Goal: Use online tool/utility: Utilize a website feature to perform a specific function

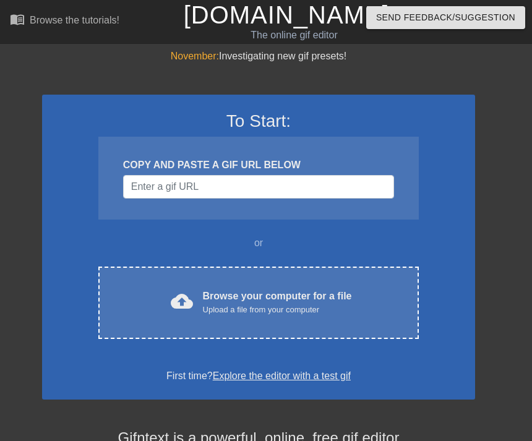
click at [338, 285] on div "cloud_upload Browse your computer for a file Upload a file from your computer C…" at bounding box center [258, 303] width 320 height 72
click at [263, 298] on div "Browse your computer for a file Upload a file from your computer" at bounding box center [277, 302] width 149 height 27
click at [224, 212] on div "COPY AND PASTE A GIF URL BELOW" at bounding box center [258, 178] width 320 height 83
click at [304, 276] on div "cloud_upload Browse your computer for a file Upload a file from your computer C…" at bounding box center [258, 303] width 320 height 72
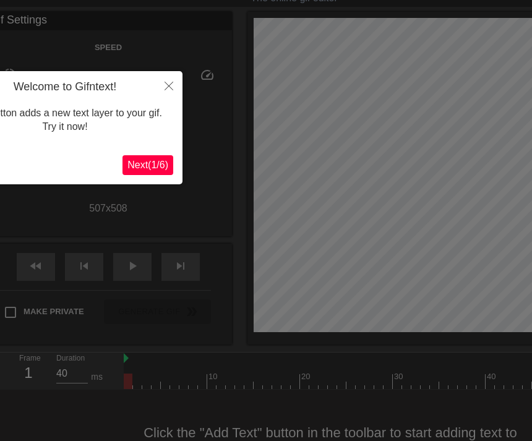
scroll to position [38, 0]
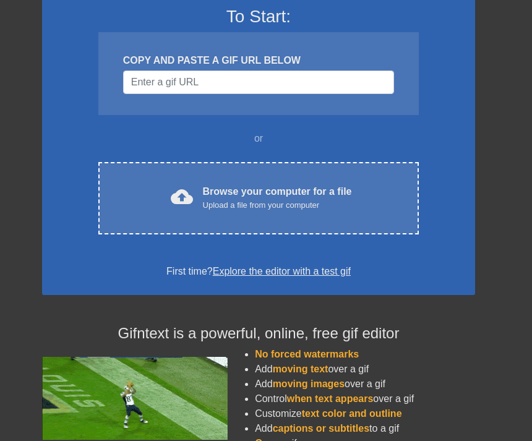
scroll to position [116, 0]
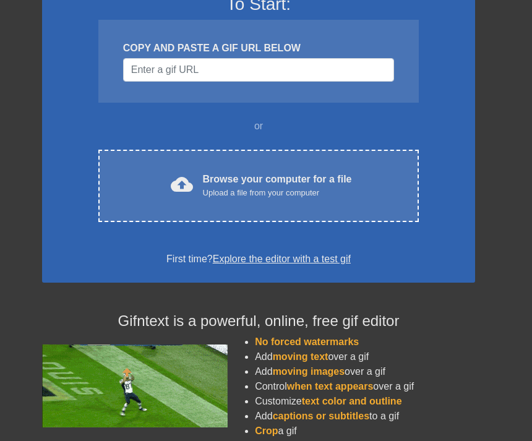
click at [142, 200] on div "cloud_upload Browse your computer for a file Upload a file from your computer C…" at bounding box center [258, 186] width 320 height 72
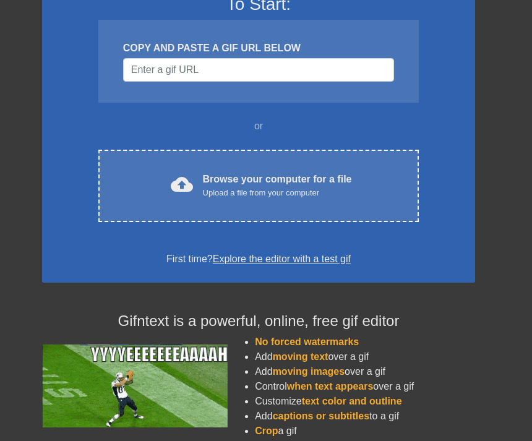
scroll to position [0, 0]
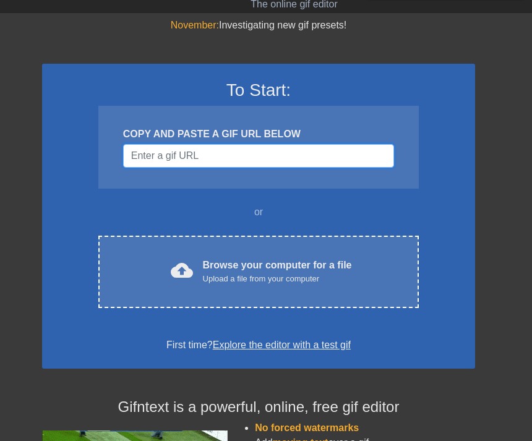
scroll to position [32, 0]
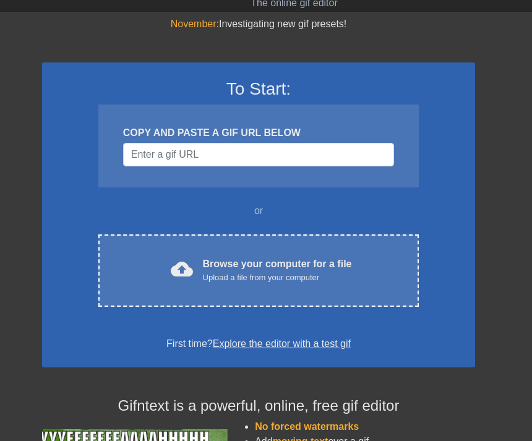
click at [360, 255] on div "cloud_upload Browse your computer for a file Upload a file from your computer C…" at bounding box center [258, 270] width 320 height 72
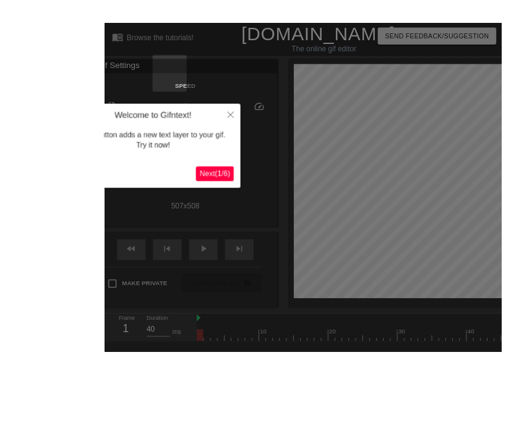
scroll to position [27, 0]
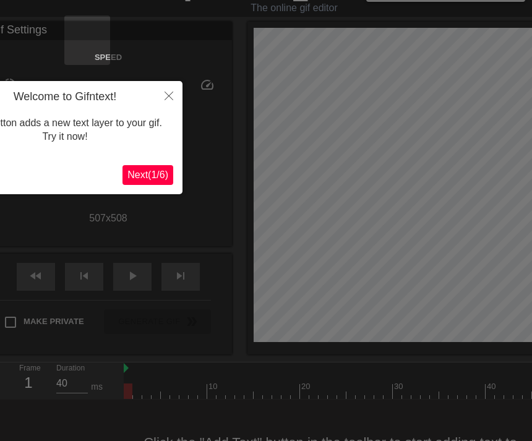
click at [168, 97] on icon "Close" at bounding box center [169, 96] width 9 height 9
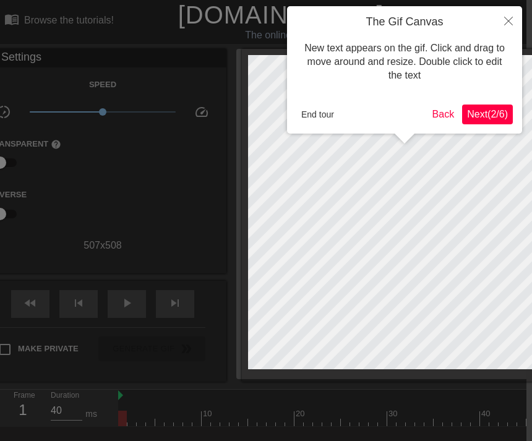
scroll to position [0, 6]
click at [434, 113] on button "Back" at bounding box center [443, 115] width 32 height 20
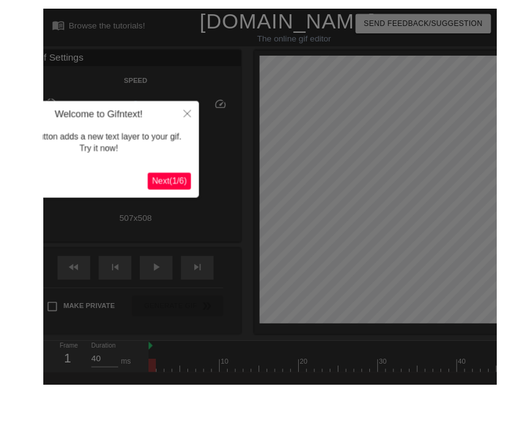
scroll to position [27, 0]
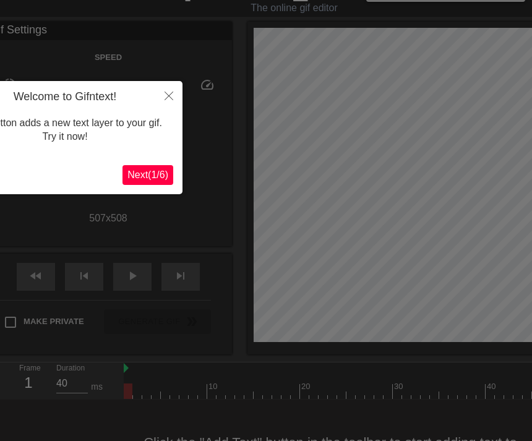
click at [174, 90] on button "Close" at bounding box center [168, 95] width 27 height 28
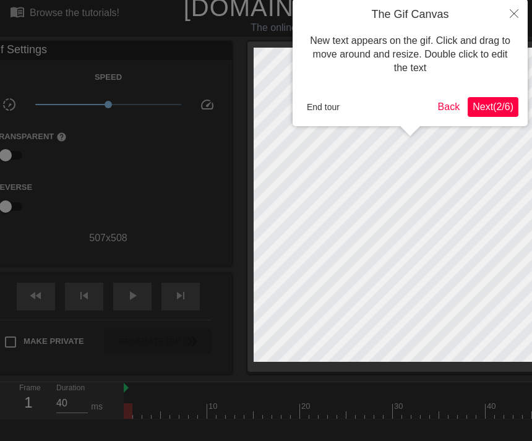
scroll to position [0, 0]
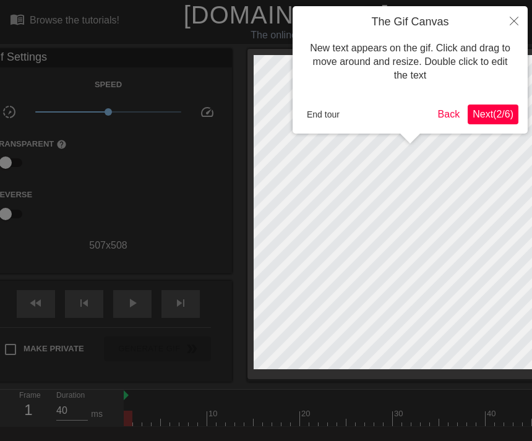
click at [343, 113] on button "End tour" at bounding box center [323, 114] width 43 height 19
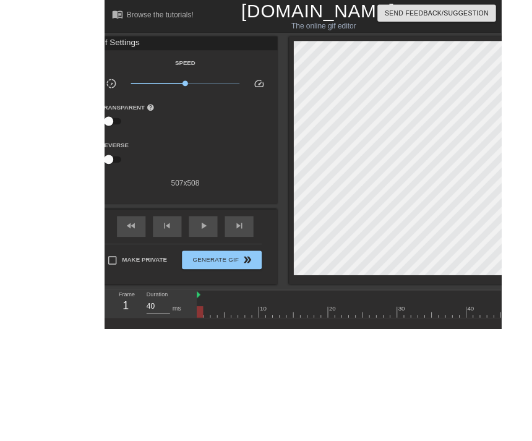
scroll to position [53, 0]
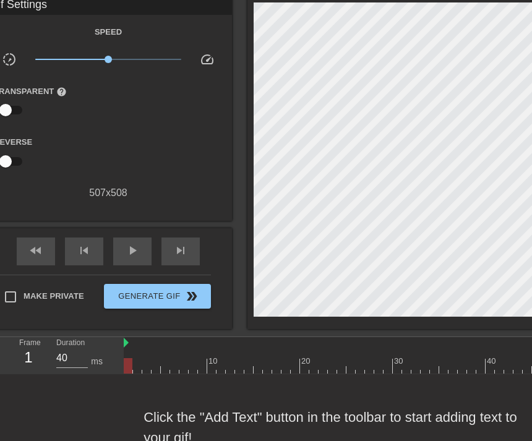
click at [335, 436] on div "Click the "Add Text" button in the toolbar to start adding text to your gif!" at bounding box center [266, 427] width 532 height 106
click at [337, 423] on div "Click the "Add Text" button in the toolbar to start adding text to your gif!" at bounding box center [266, 427] width 532 height 106
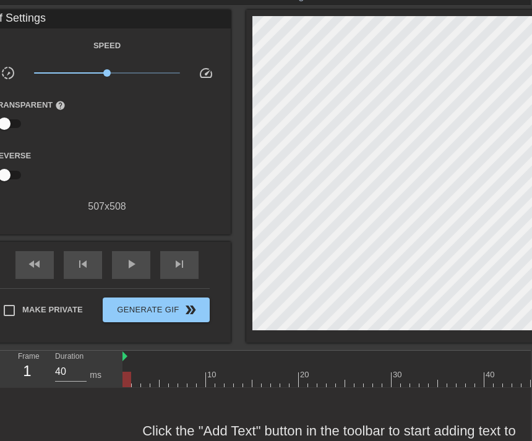
scroll to position [0, 1]
